Goal: Information Seeking & Learning: Learn about a topic

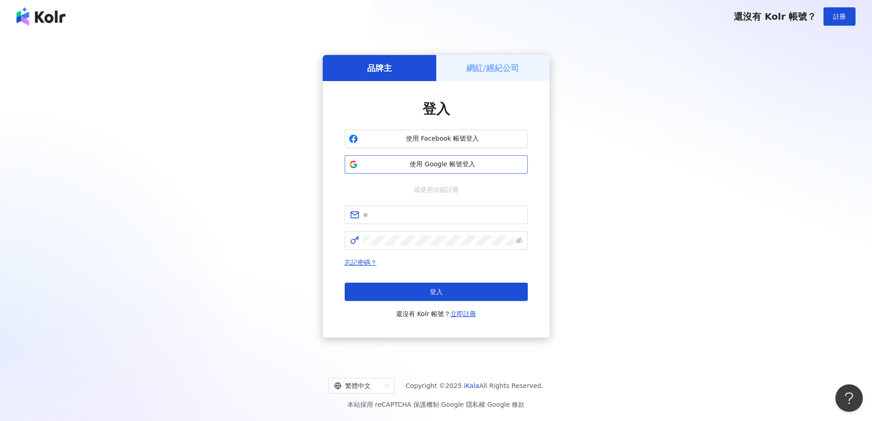
click at [431, 165] on span "使用 Google 帳號登入" at bounding box center [442, 164] width 162 height 9
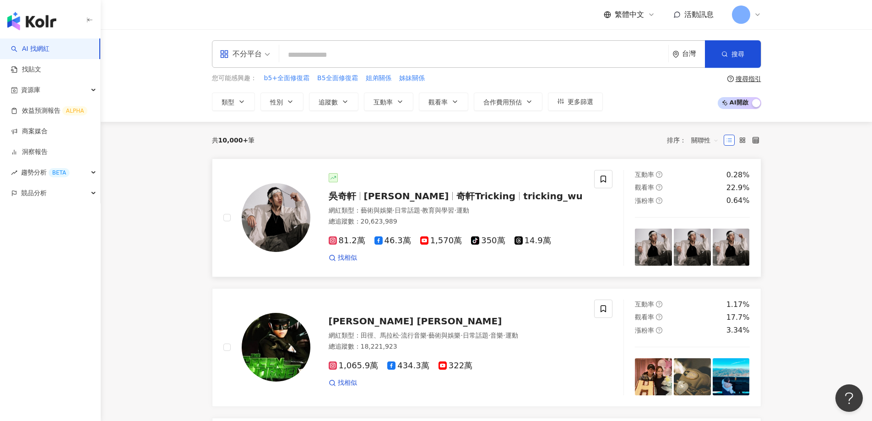
click at [263, 209] on img at bounding box center [276, 217] width 69 height 69
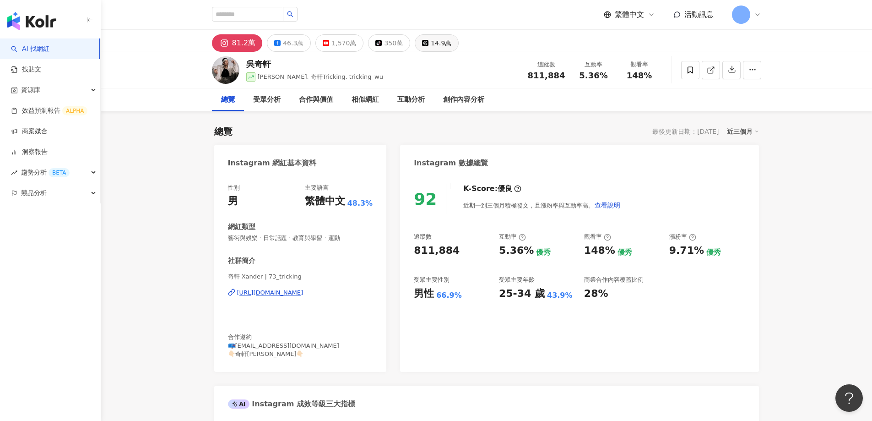
click at [447, 45] on button "14.9萬" at bounding box center [437, 42] width 44 height 17
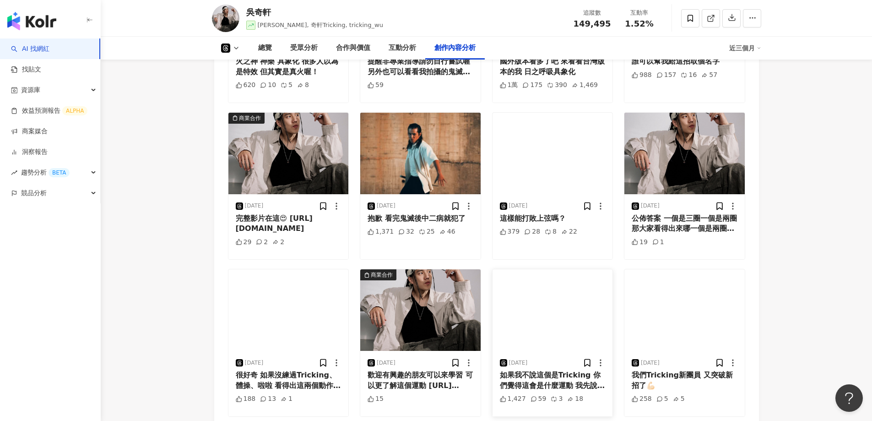
scroll to position [2059, 0]
